Goal: Register for event/course

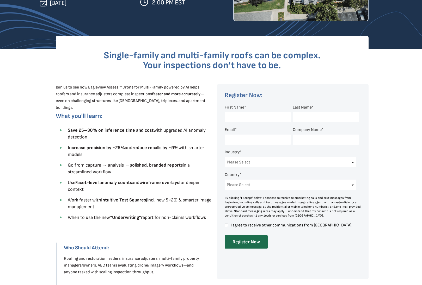
scroll to position [130, 0]
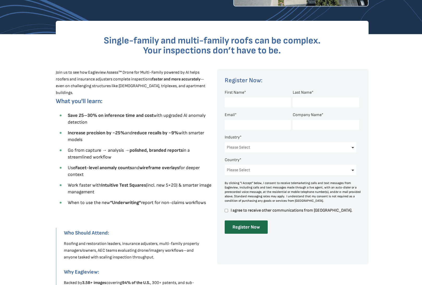
click at [230, 104] on input "First Name *" at bounding box center [257, 102] width 66 height 10
type input "[PERSON_NAME]"
type input "[EMAIL_ADDRESS][DOMAIN_NAME]"
type input "Palace Construction"
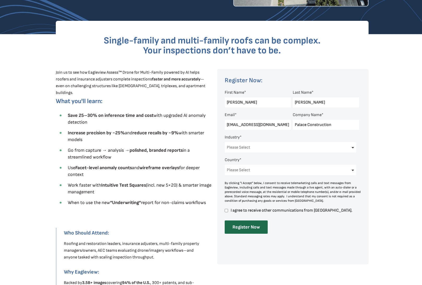
select select "[GEOGRAPHIC_DATA]"
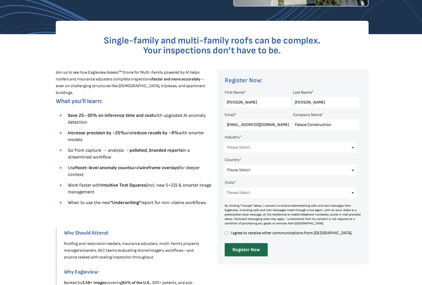
select select "[US_STATE]"
click at [256, 148] on select "Please Select Architects & Engineering Construction Electric/Gas Utilities Gove…" at bounding box center [290, 147] width 132 height 10
select select "Construction"
click at [224, 142] on select "Please Select Architects & Engineering Construction Electric/Gas Utilities Gove…" at bounding box center [290, 147] width 132 height 10
click at [254, 249] on input "Register Now" at bounding box center [245, 249] width 43 height 13
